Goal: Complete application form

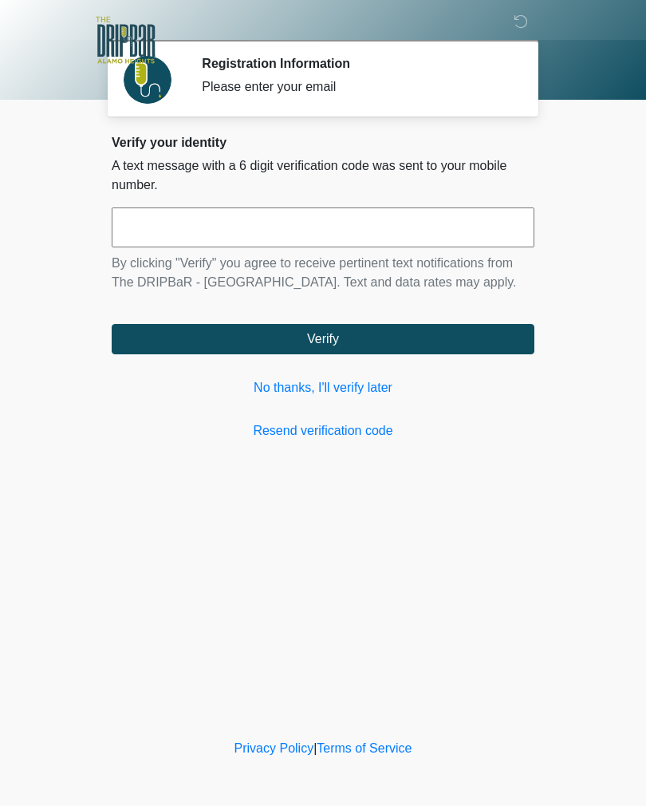
click at [343, 238] on input "text" at bounding box center [323, 227] width 423 height 40
type input "******"
click at [345, 339] on button "Verify" at bounding box center [323, 339] width 423 height 30
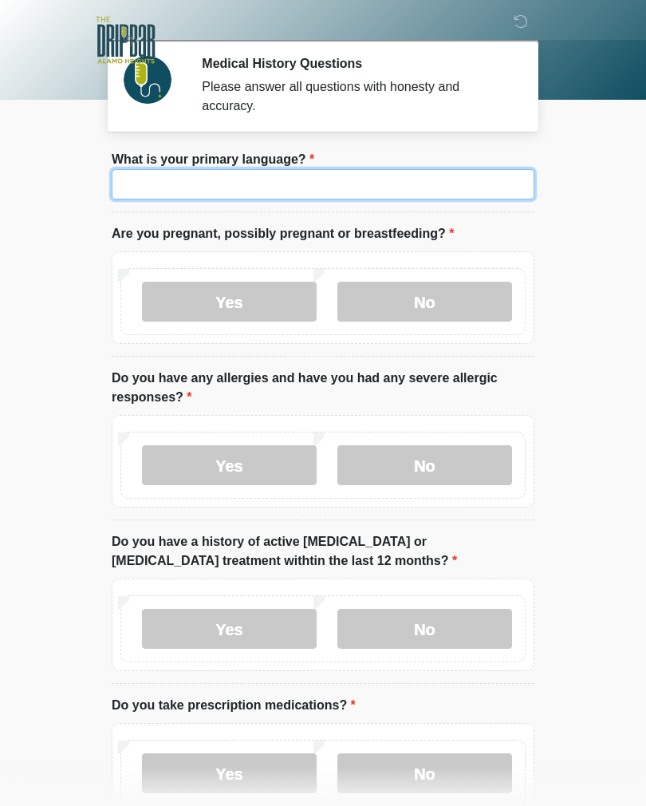
click at [284, 184] on input "What is your primary language?" at bounding box center [323, 184] width 423 height 30
type input "*******"
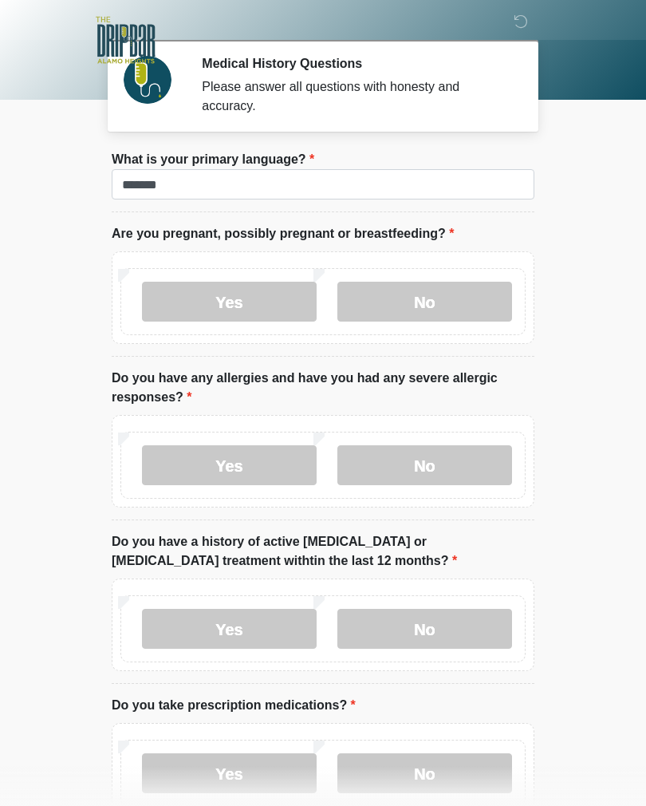
click at [433, 284] on label "No" at bounding box center [424, 302] width 175 height 40
click at [455, 475] on label "No" at bounding box center [424, 465] width 175 height 40
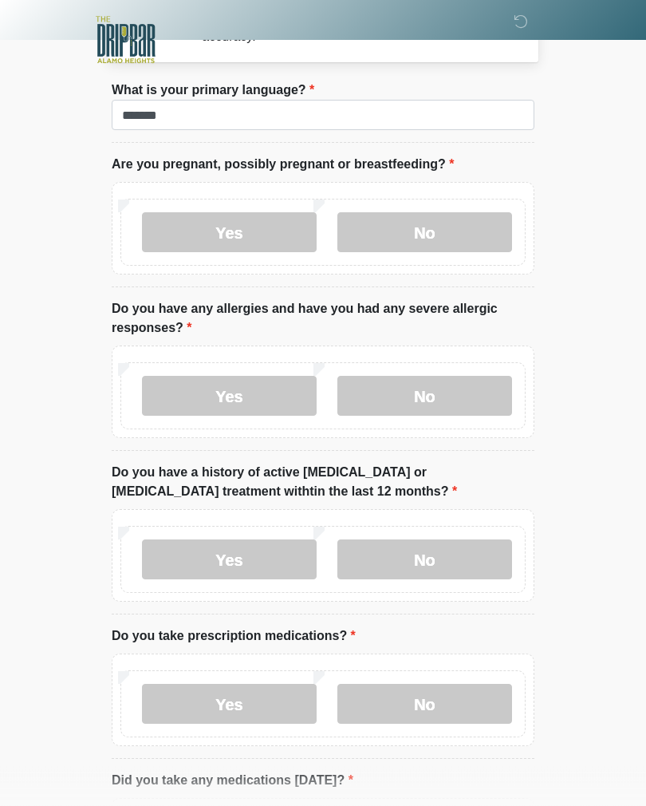
scroll to position [72, 0]
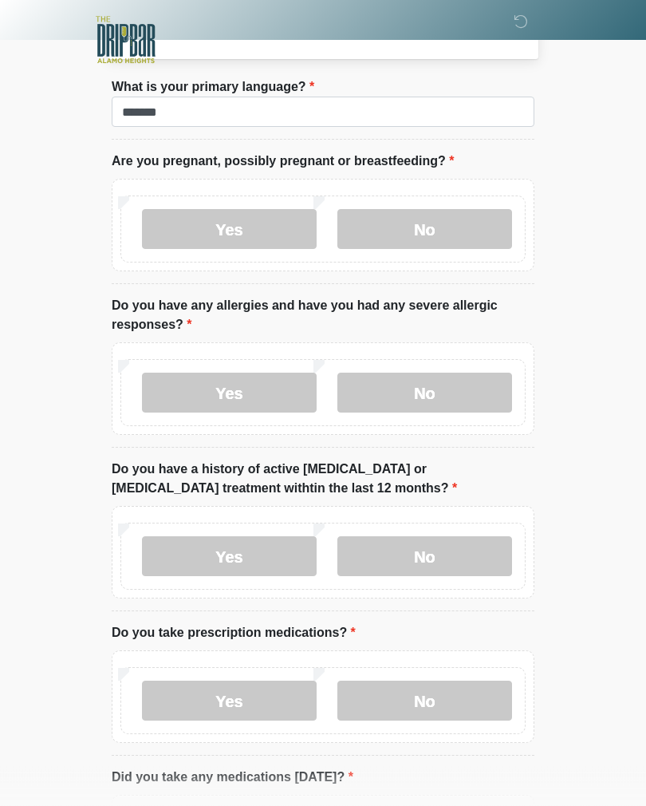
click at [438, 562] on label "No" at bounding box center [424, 557] width 175 height 40
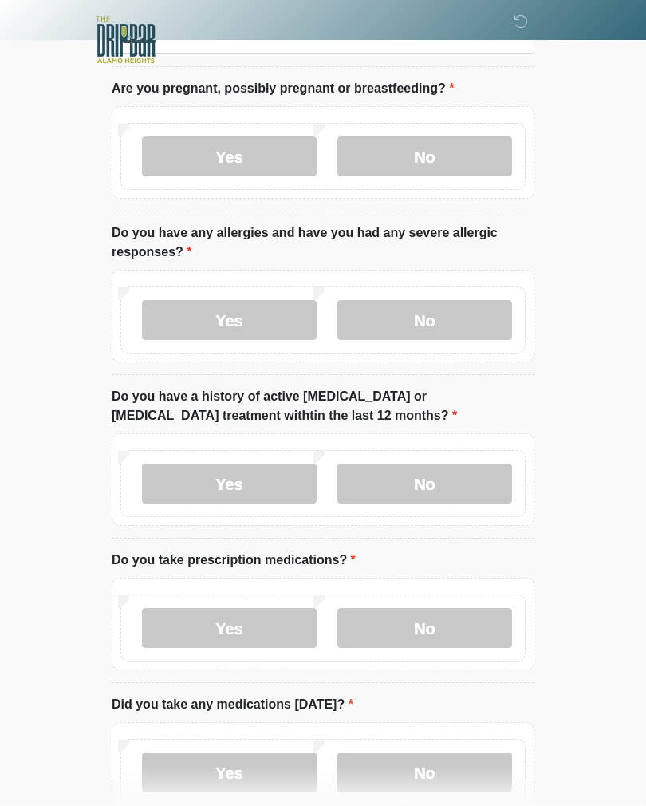
scroll to position [148, 0]
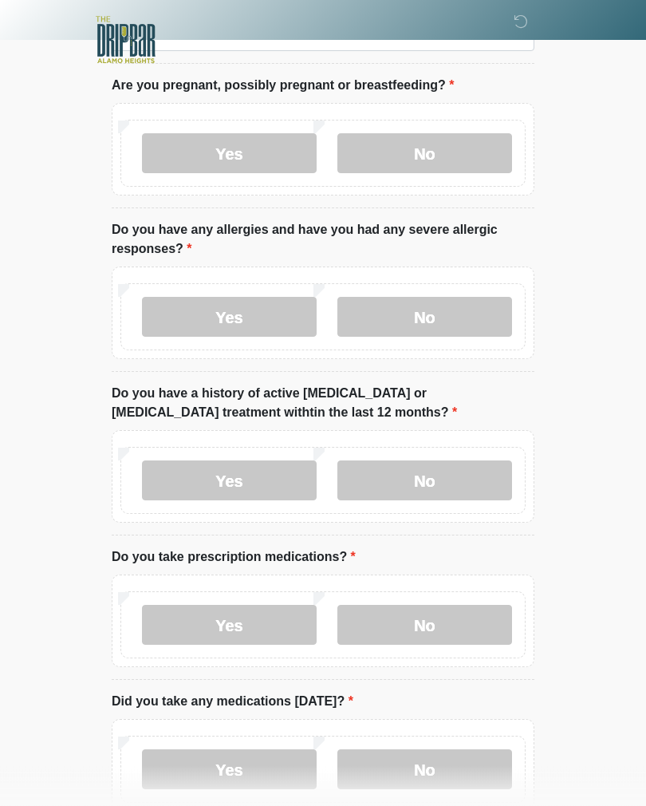
click at [224, 629] on label "Yes" at bounding box center [229, 625] width 175 height 40
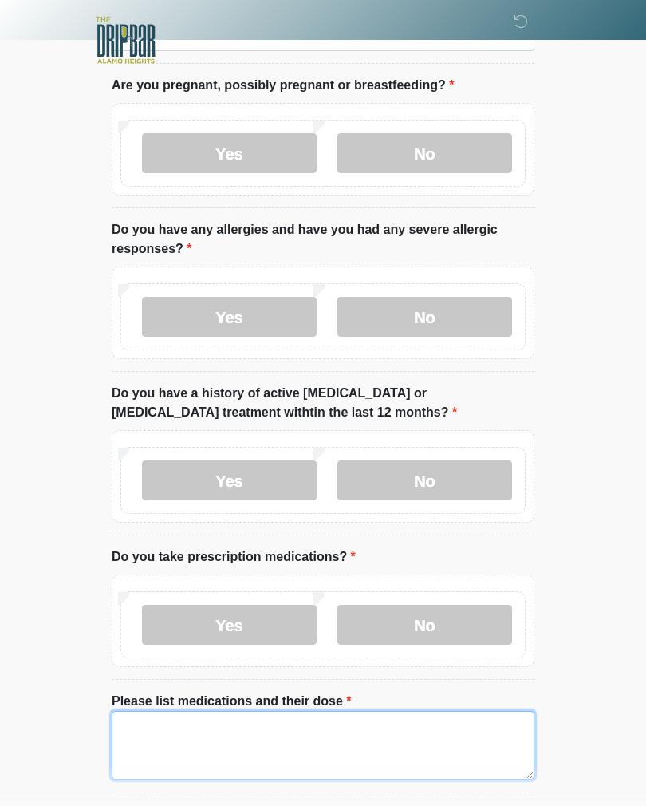
click at [263, 742] on textarea "Please list medications and their dose" at bounding box center [323, 745] width 423 height 69
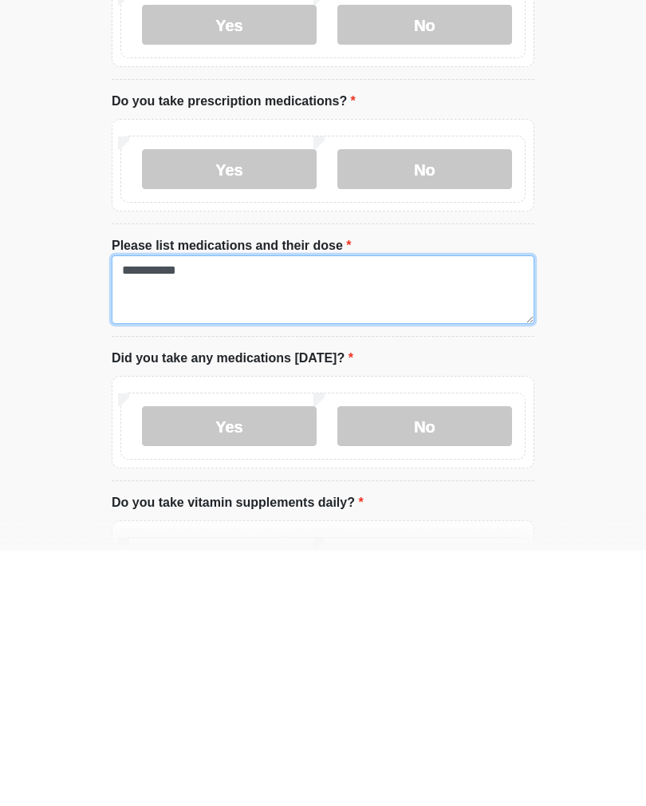
type textarea "**********"
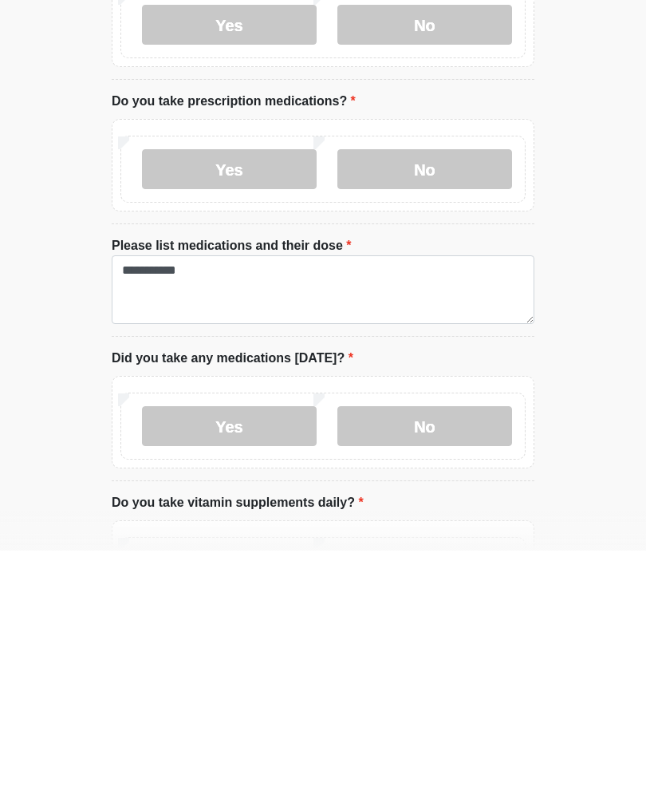
click at [233, 661] on label "Yes" at bounding box center [229, 681] width 175 height 40
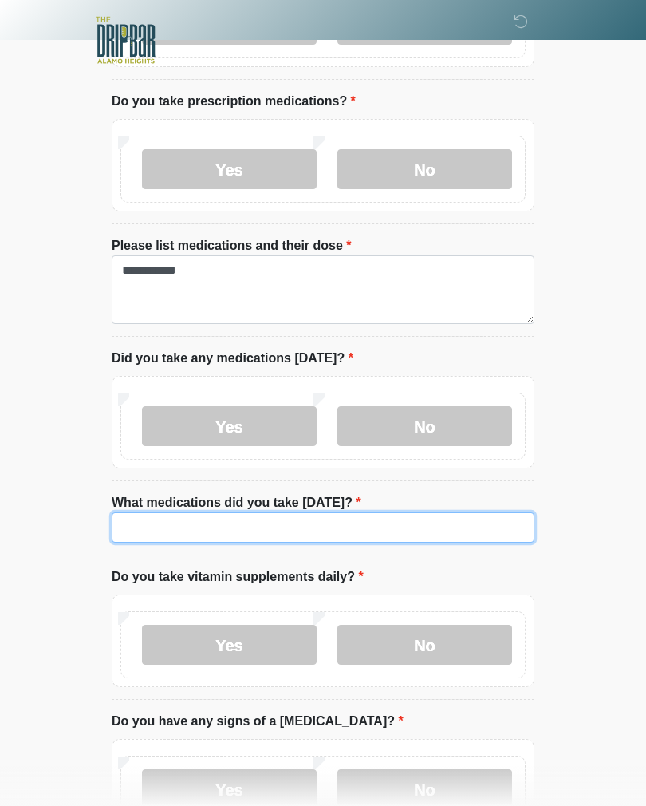
click at [247, 534] on input "What medications did you take [DATE]?" at bounding box center [323, 527] width 423 height 30
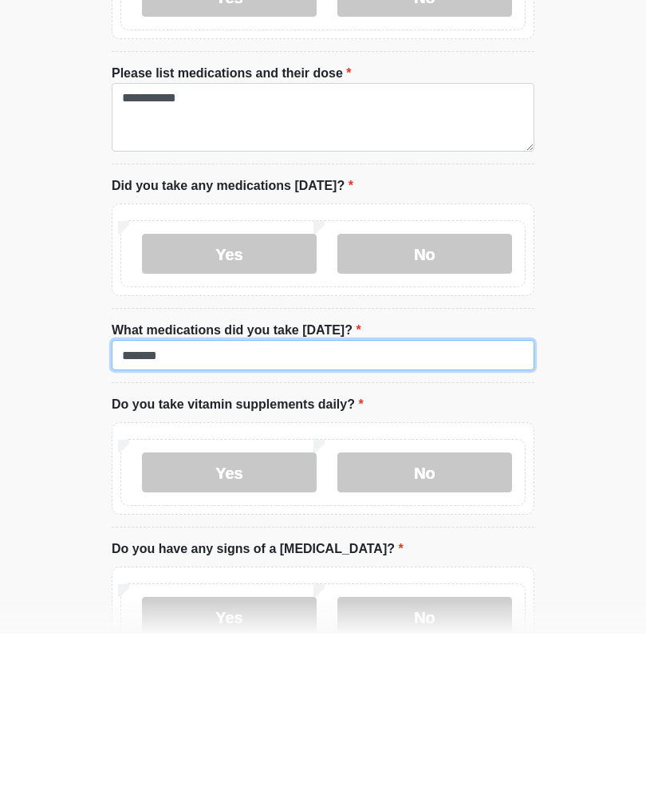
type input "*******"
click at [236, 625] on label "Yes" at bounding box center [229, 645] width 175 height 40
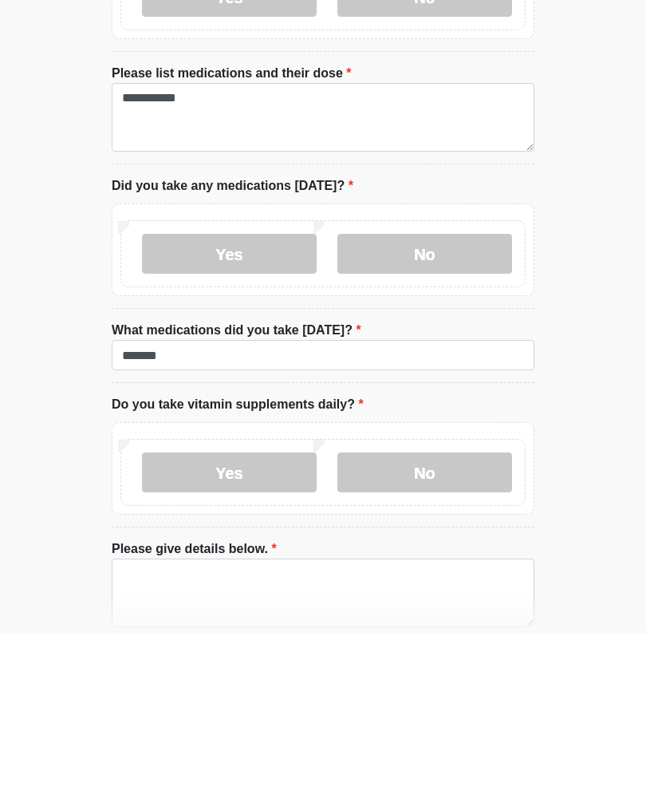
scroll to position [776, 0]
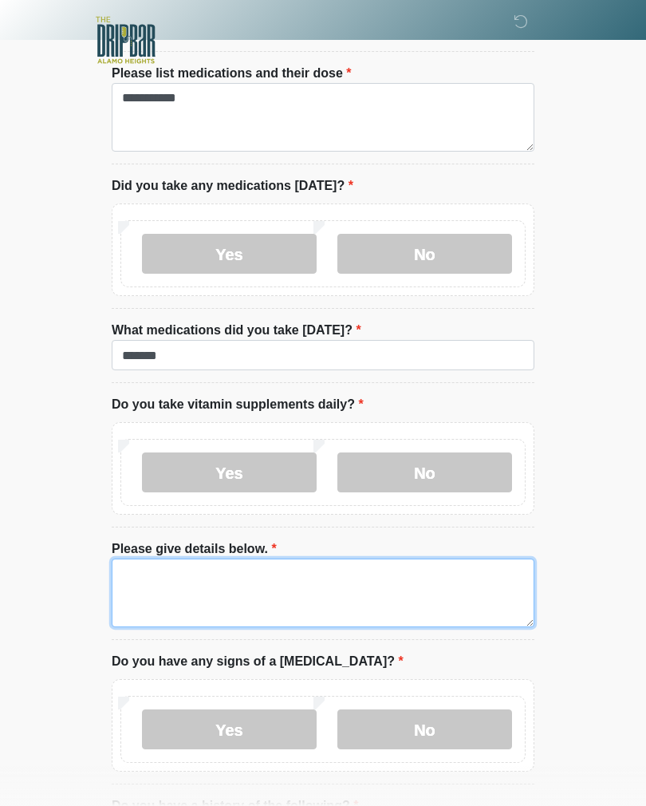
click at [175, 595] on textarea "Please give details below." at bounding box center [323, 592] width 423 height 69
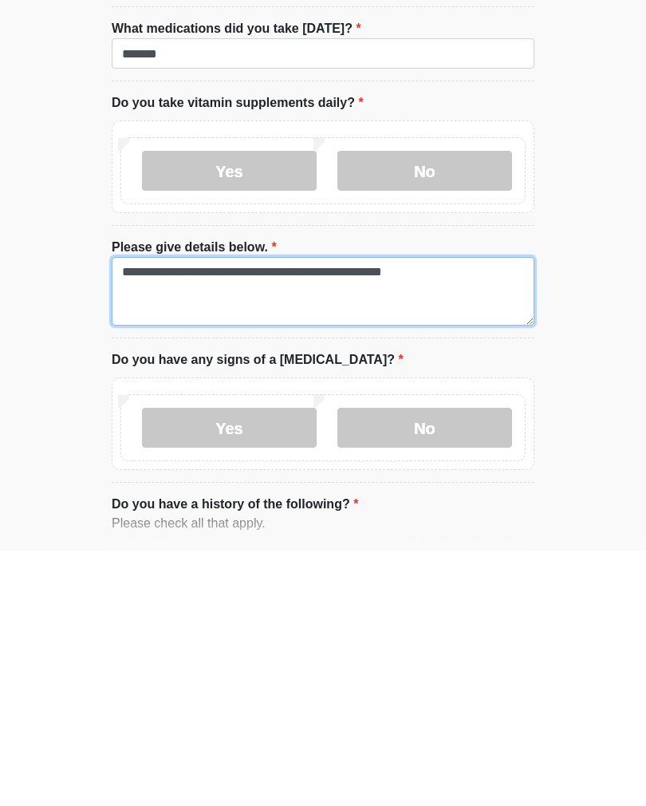
type textarea "**********"
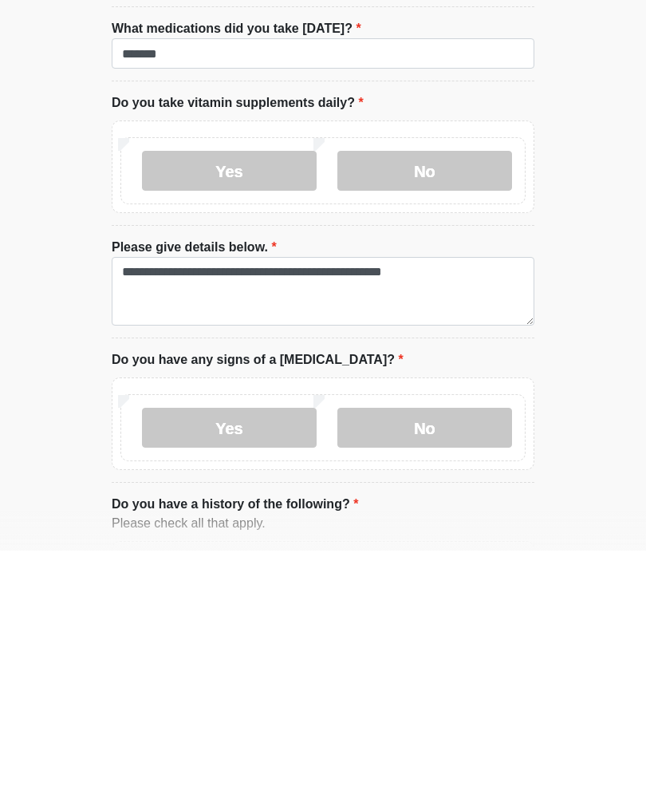
click at [440, 663] on label "No" at bounding box center [424, 683] width 175 height 40
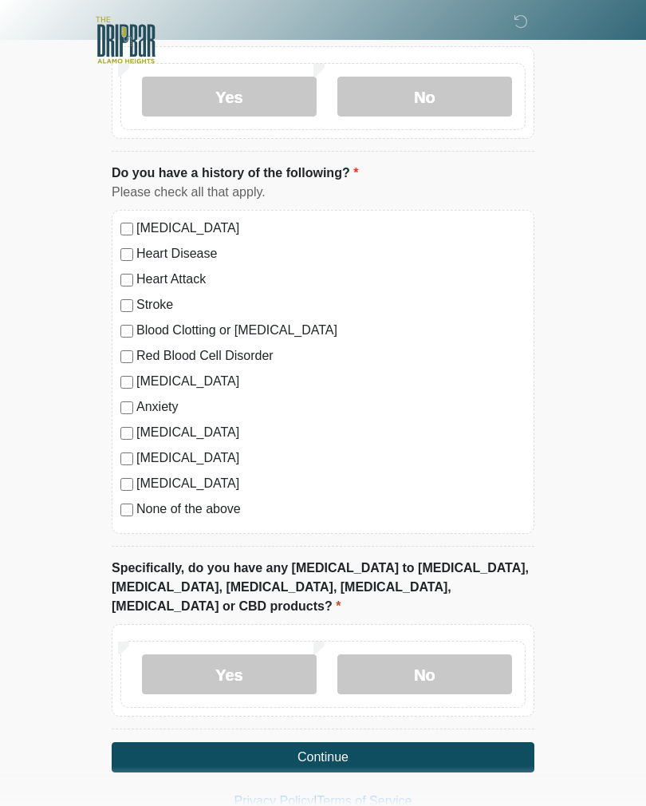
scroll to position [1413, 0]
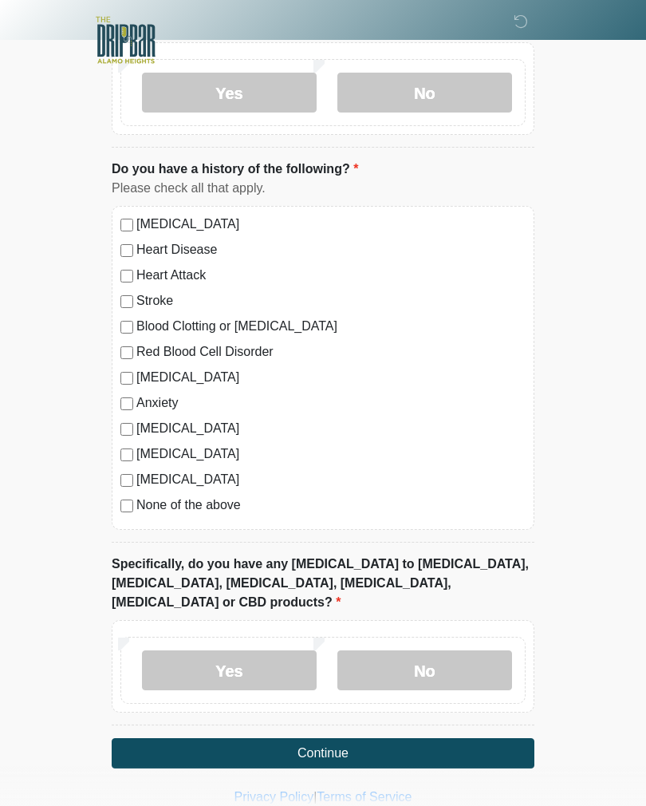
click at [447, 650] on label "No" at bounding box center [424, 670] width 175 height 40
click at [362, 738] on button "Continue" at bounding box center [323, 753] width 423 height 30
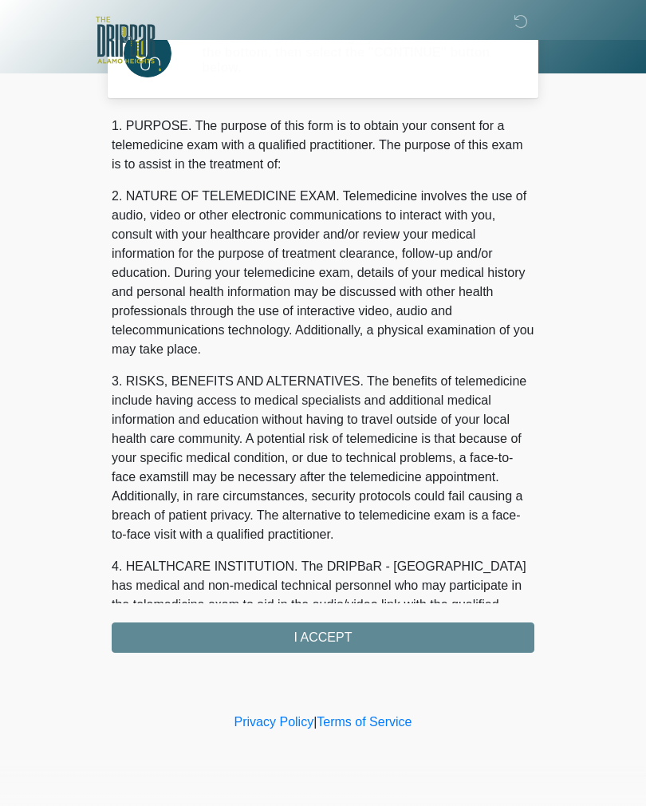
scroll to position [0, 0]
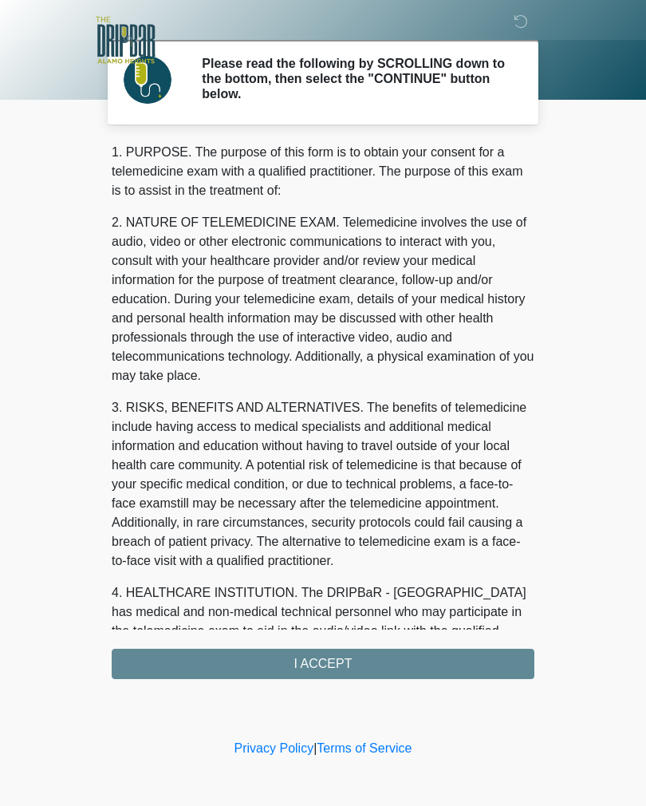
click at [385, 664] on div "1. PURPOSE. The purpose of this form is to obtain your consent for a telemedici…" at bounding box center [323, 411] width 423 height 536
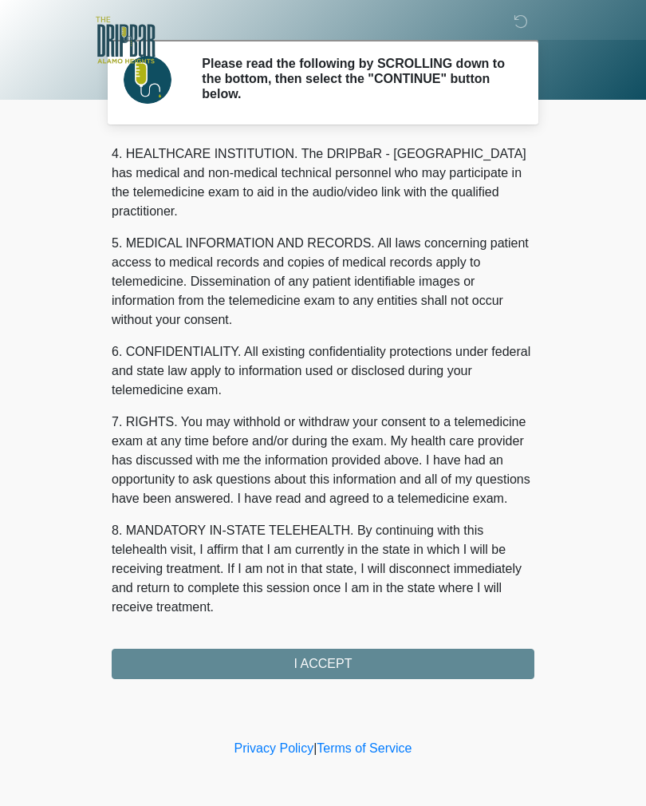
scroll to position [458, 0]
click at [378, 666] on button "I ACCEPT" at bounding box center [323, 663] width 423 height 30
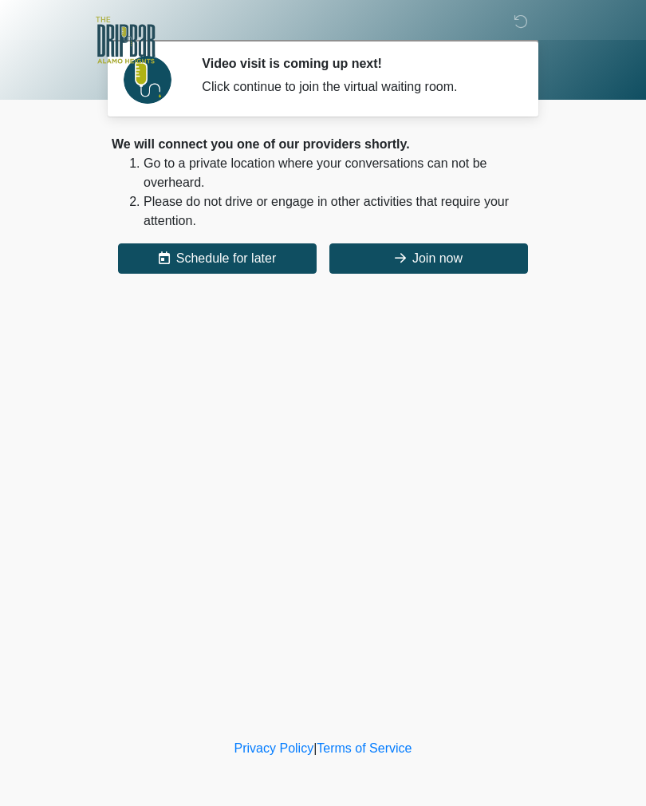
click at [414, 262] on button "Join now" at bounding box center [428, 258] width 199 height 30
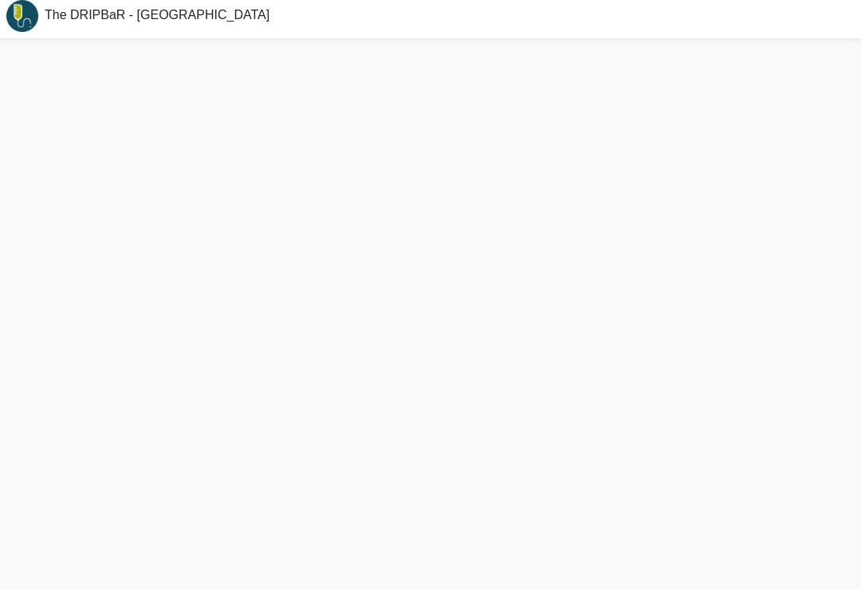
scroll to position [26, 0]
